Goal: Find specific page/section: Find specific page/section

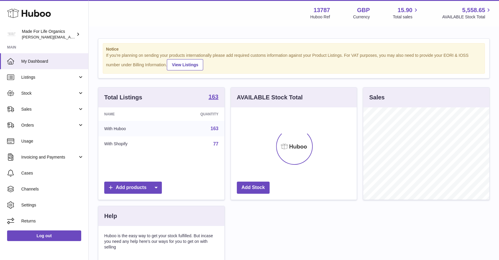
scroll to position [92, 126]
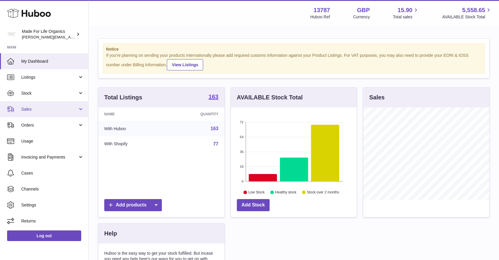
click at [50, 112] on link "Sales" at bounding box center [44, 109] width 88 height 16
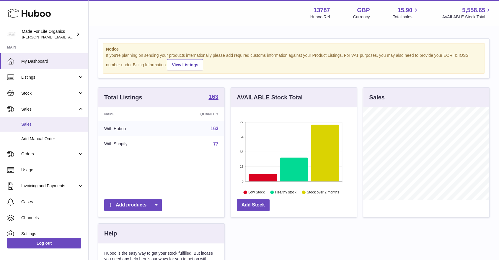
click at [41, 126] on span "Sales" at bounding box center [52, 124] width 63 height 6
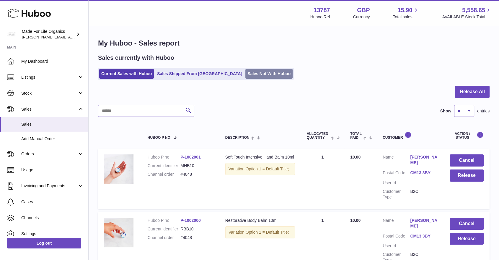
click at [245, 76] on link "Sales Not With Huboo" at bounding box center [268, 74] width 47 height 10
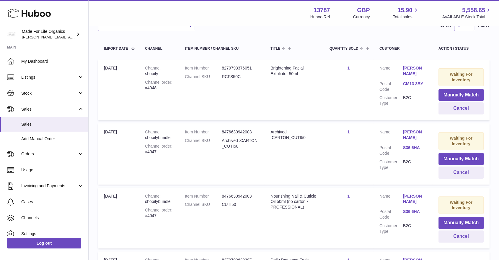
scroll to position [66, 0]
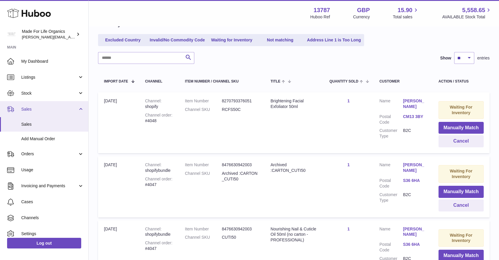
click at [47, 112] on link "Sales" at bounding box center [44, 109] width 88 height 16
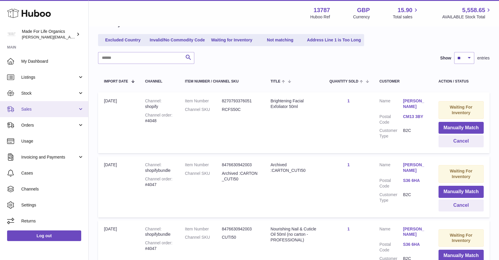
click at [50, 108] on span "Sales" at bounding box center [49, 109] width 56 height 6
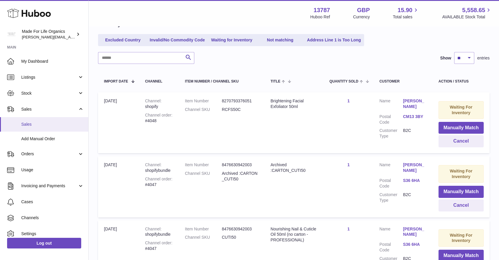
click at [40, 124] on span "Sales" at bounding box center [52, 124] width 63 height 6
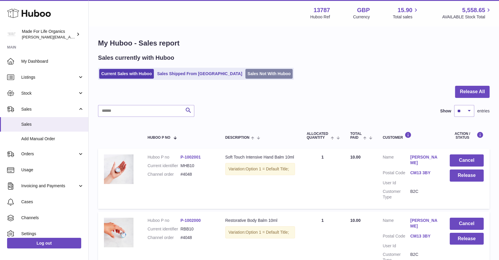
click at [245, 75] on link "Sales Not With Huboo" at bounding box center [268, 74] width 47 height 10
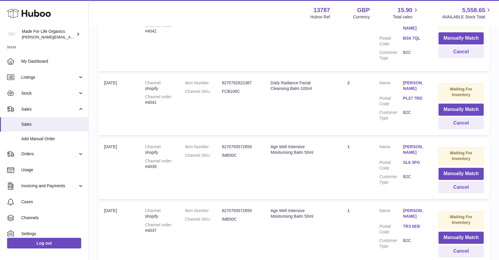
scroll to position [603, 0]
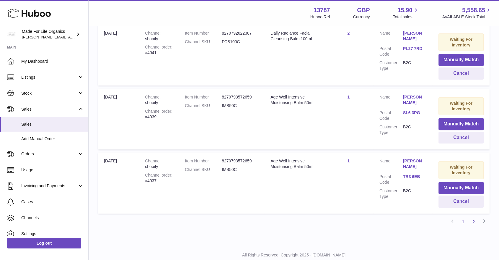
click at [474, 216] on link "2" at bounding box center [473, 221] width 11 height 11
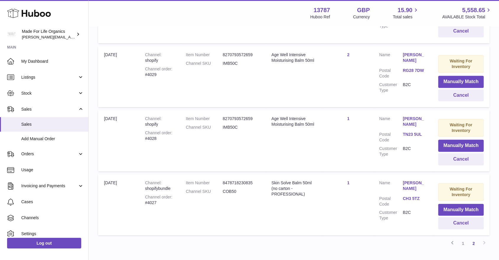
scroll to position [533, 0]
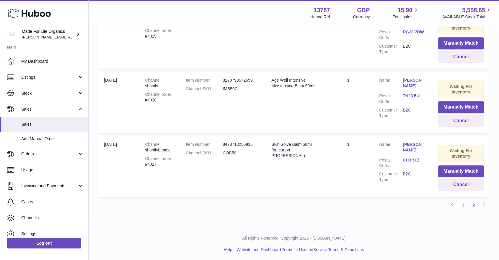
click at [465, 204] on link "1" at bounding box center [463, 204] width 11 height 11
